Goal: Transaction & Acquisition: Purchase product/service

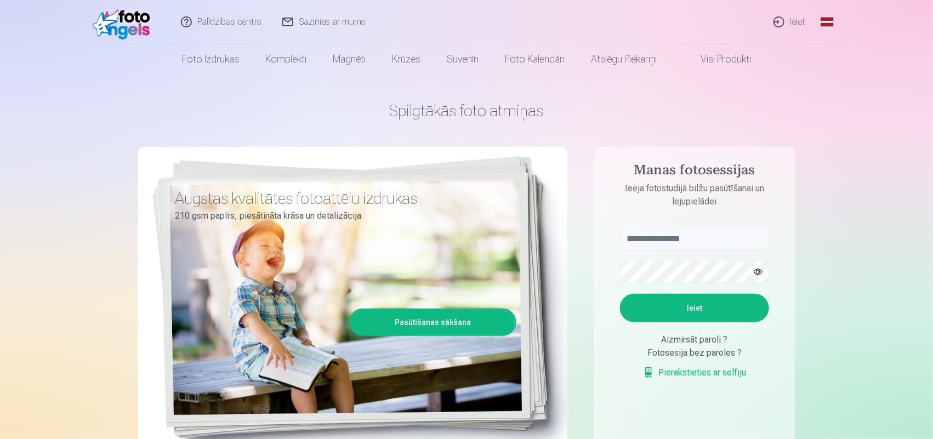
click at [799, 22] on link "Ieiet" at bounding box center [789, 22] width 53 height 44
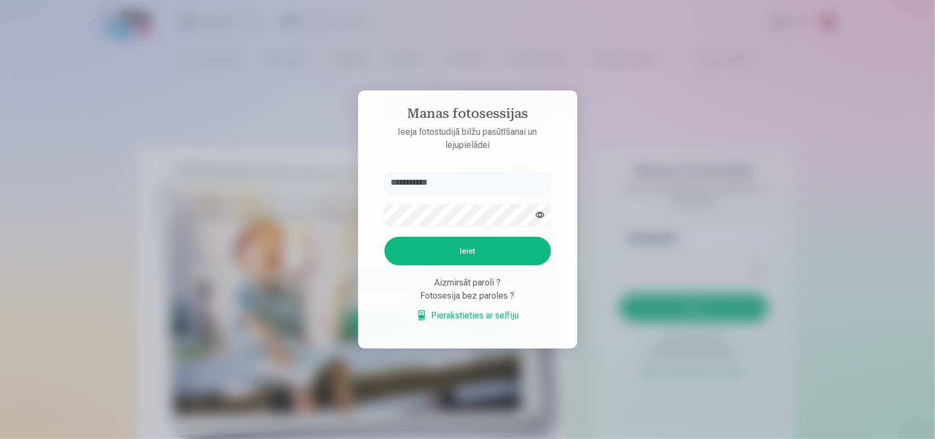
type input "**********"
click at [385, 237] on button "Ieiet" at bounding box center [468, 251] width 167 height 28
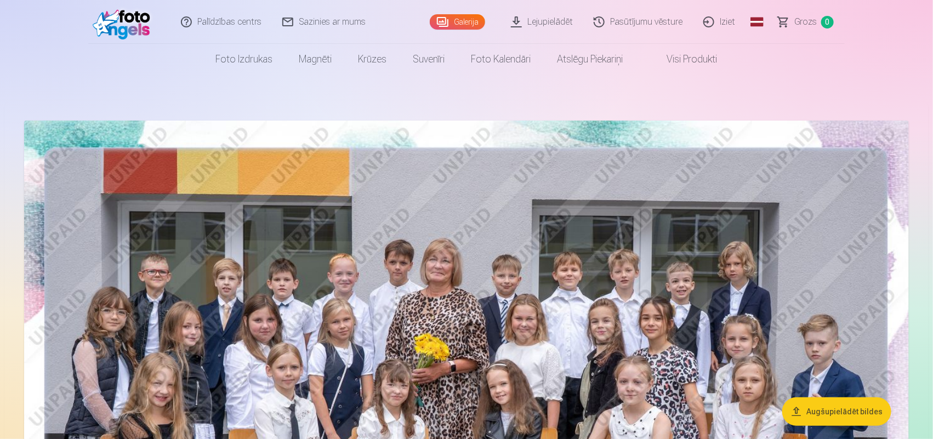
click at [567, 366] on img at bounding box center [466, 416] width 884 height 590
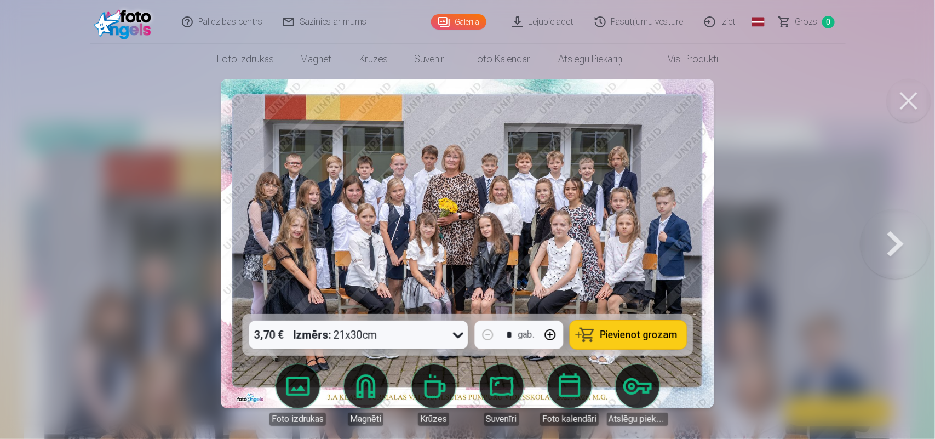
click at [641, 335] on span "Pievienot grozam" at bounding box center [639, 335] width 77 height 10
click at [898, 244] on button at bounding box center [896, 243] width 70 height 119
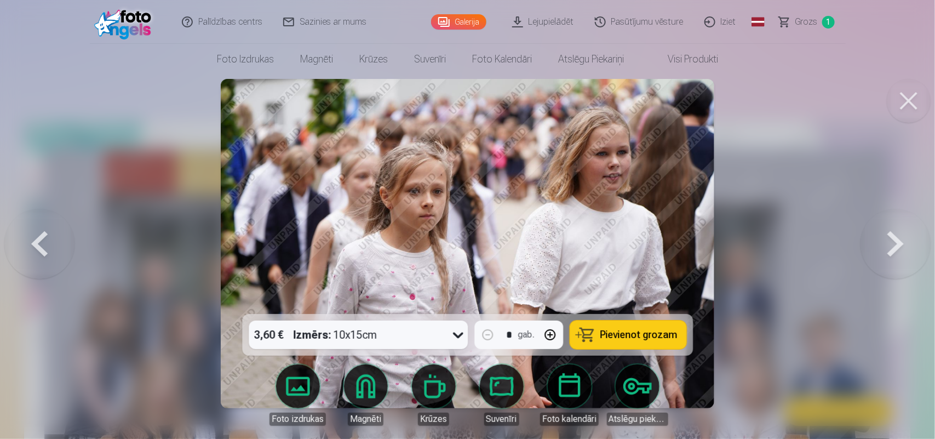
click at [898, 244] on button at bounding box center [896, 243] width 70 height 119
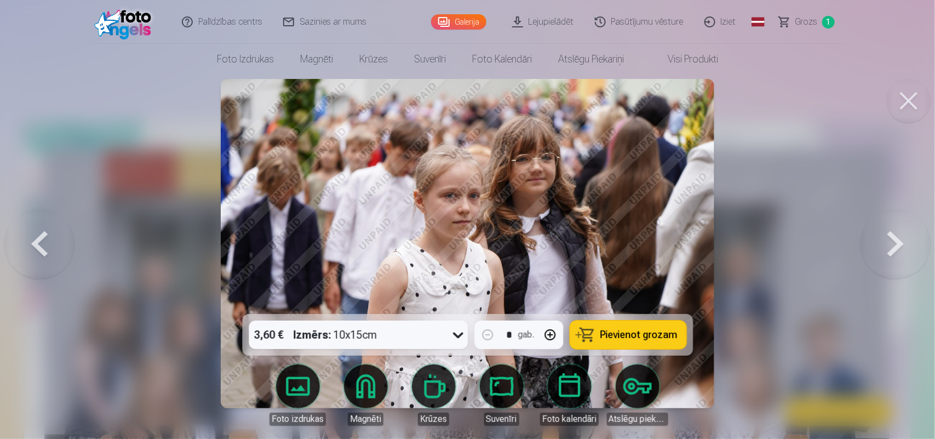
click at [891, 248] on button at bounding box center [896, 243] width 70 height 119
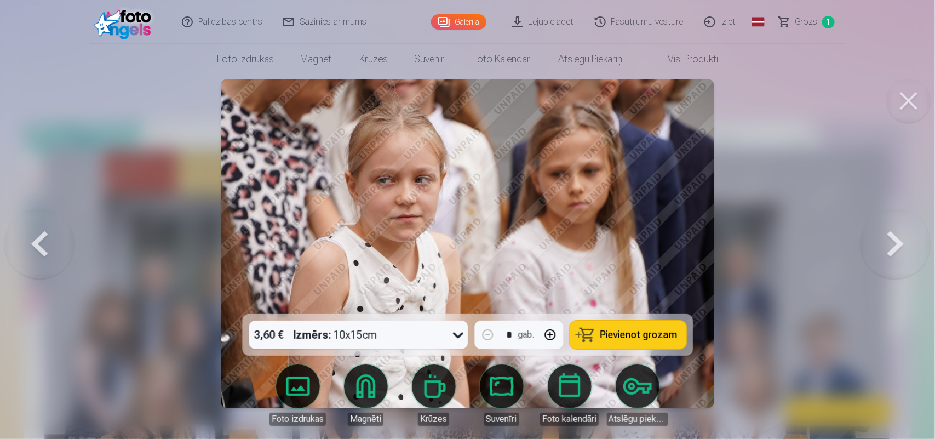
click at [891, 248] on button at bounding box center [896, 243] width 70 height 119
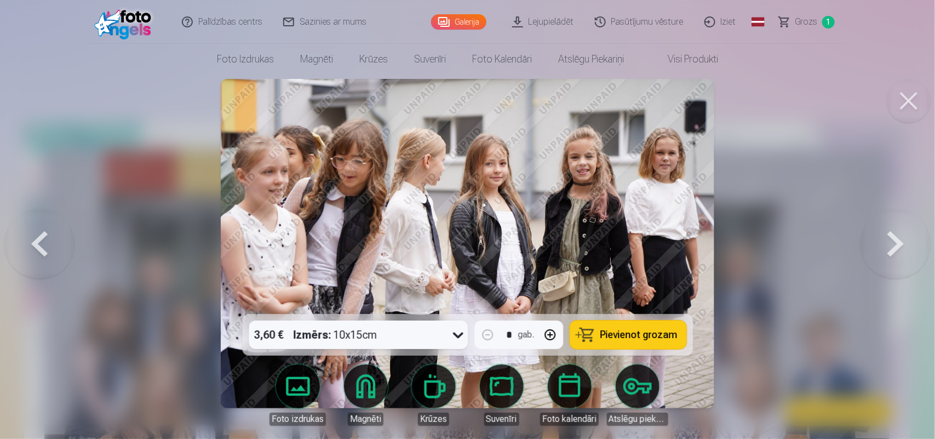
click at [881, 236] on button at bounding box center [896, 243] width 70 height 119
